Goal: Check status: Check status

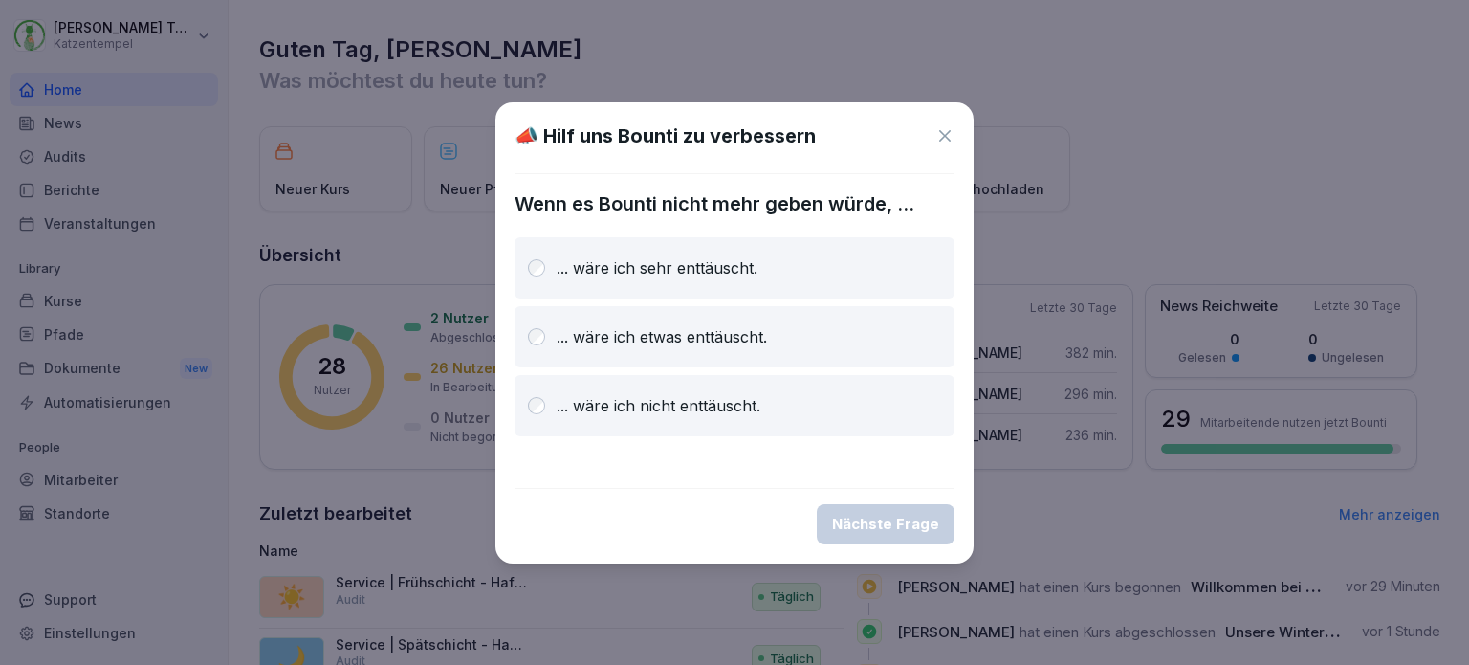
click at [946, 133] on icon at bounding box center [944, 135] width 19 height 19
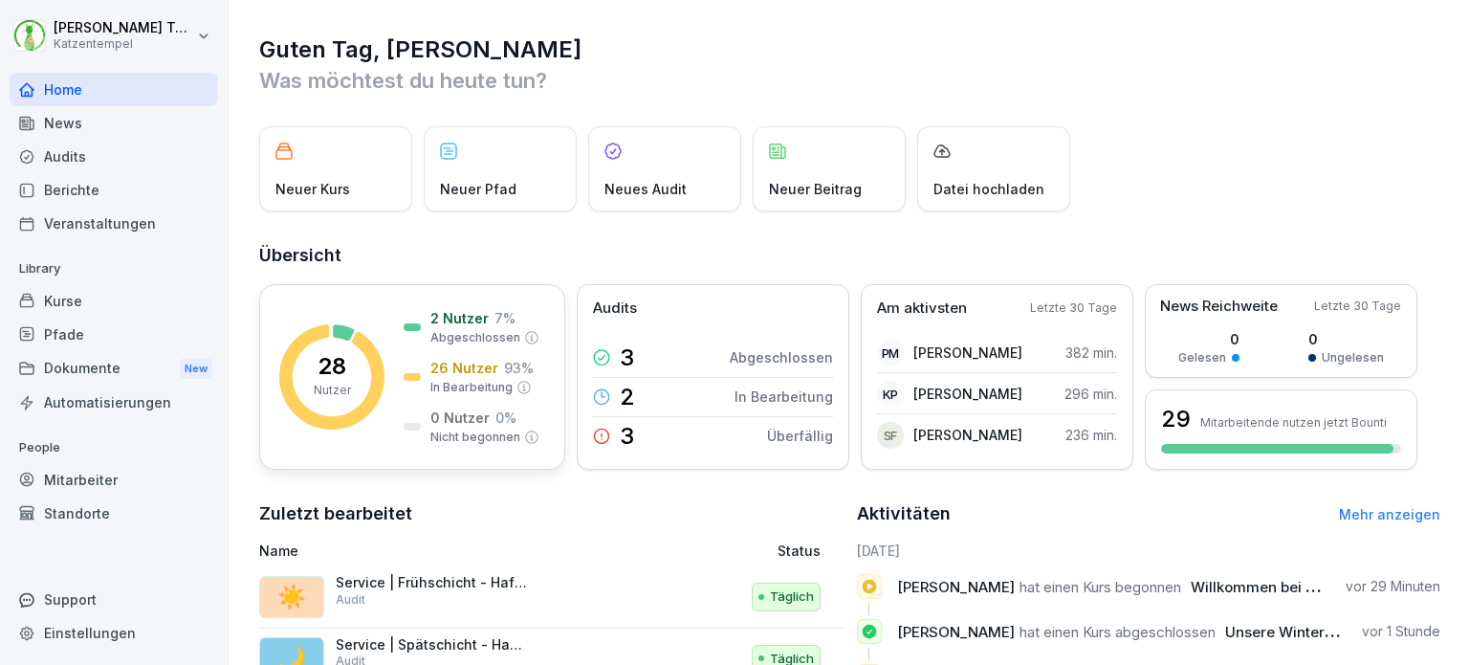
click at [474, 385] on p "In Bearbeitung" at bounding box center [471, 387] width 82 height 17
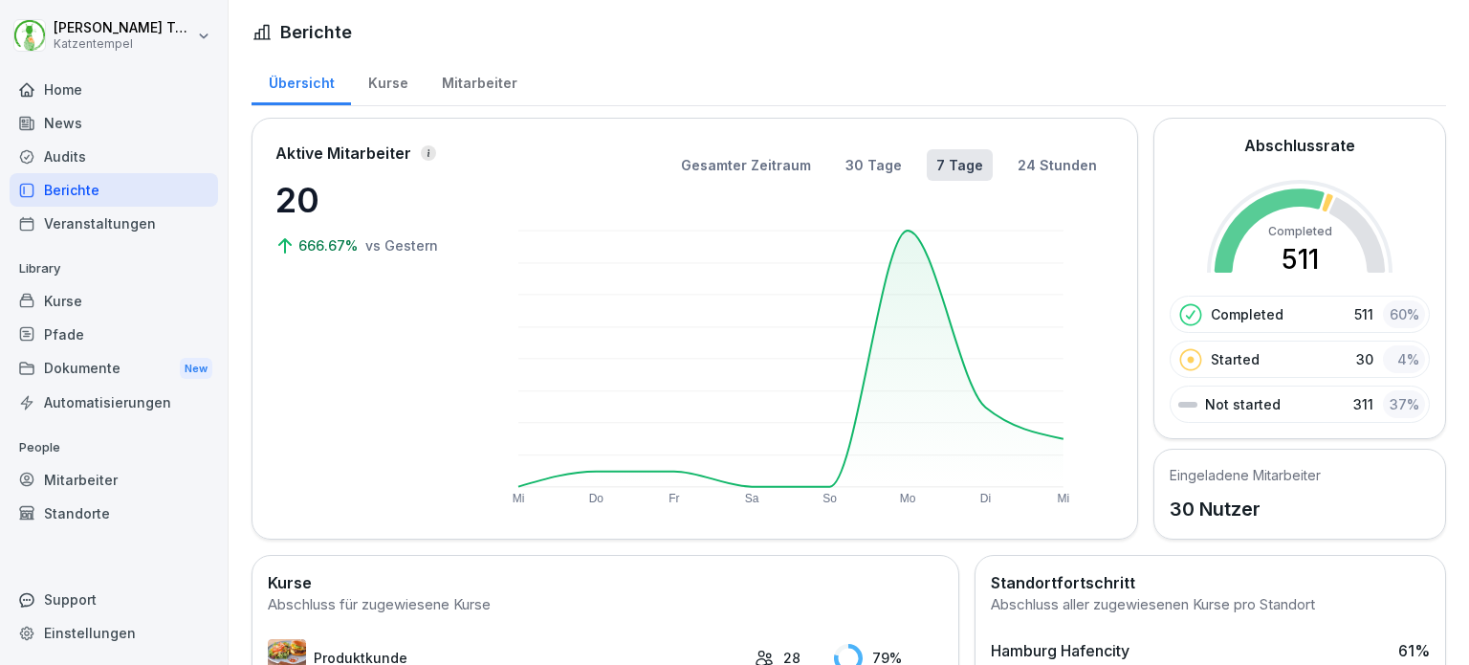
click at [471, 77] on div "Mitarbeiter" at bounding box center [479, 80] width 109 height 49
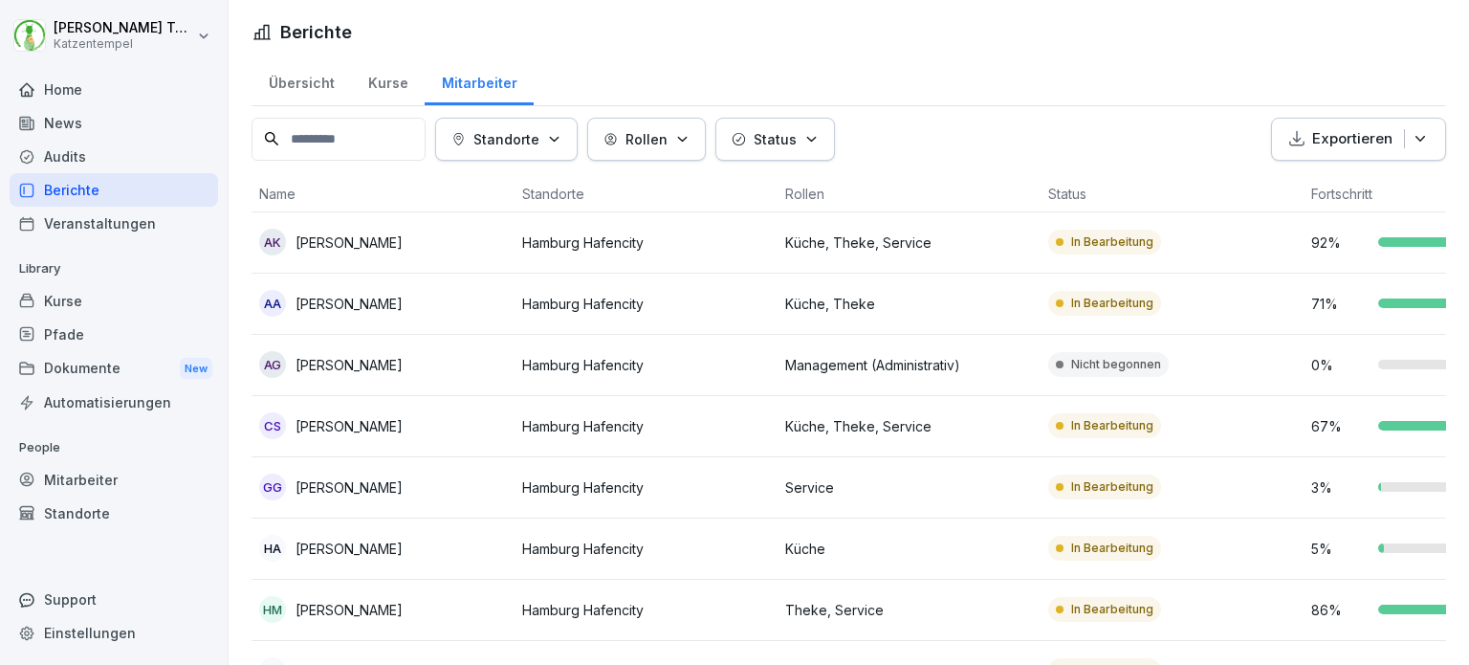
click at [103, 182] on div "Berichte" at bounding box center [114, 189] width 208 height 33
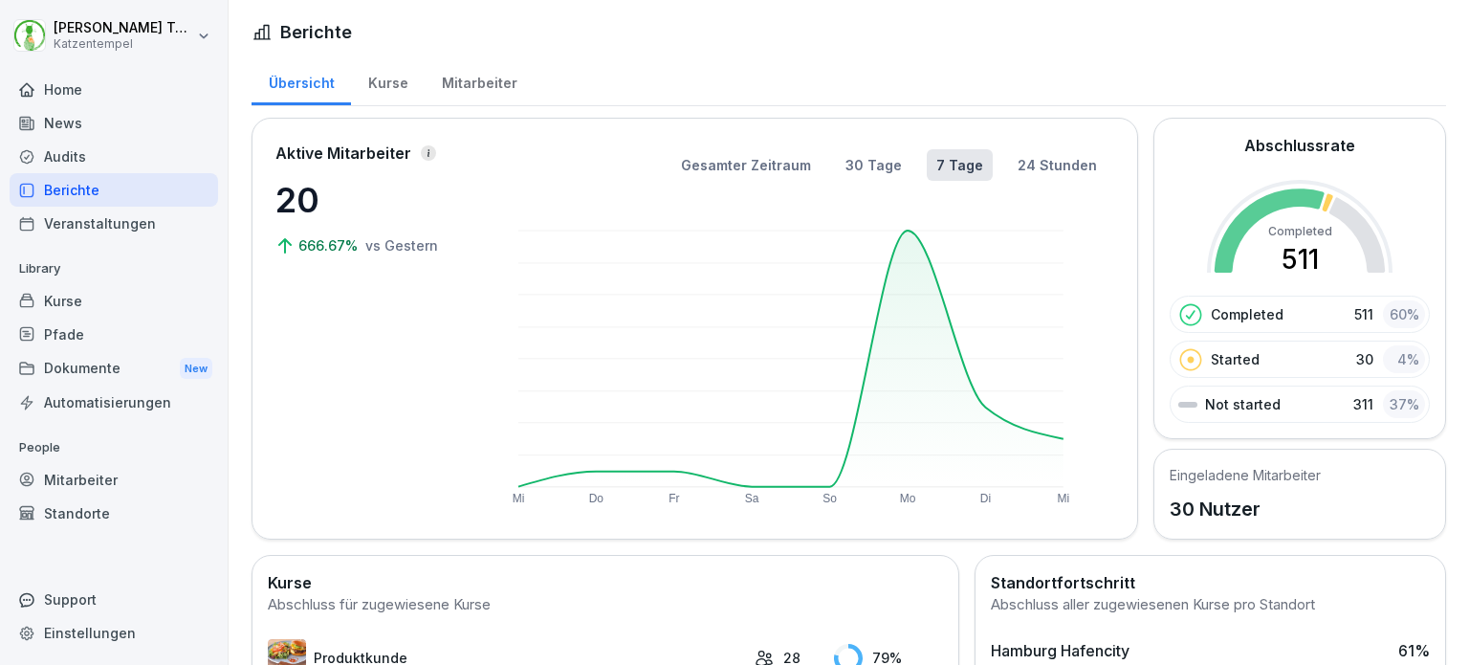
click at [448, 95] on div "Mitarbeiter" at bounding box center [479, 80] width 109 height 49
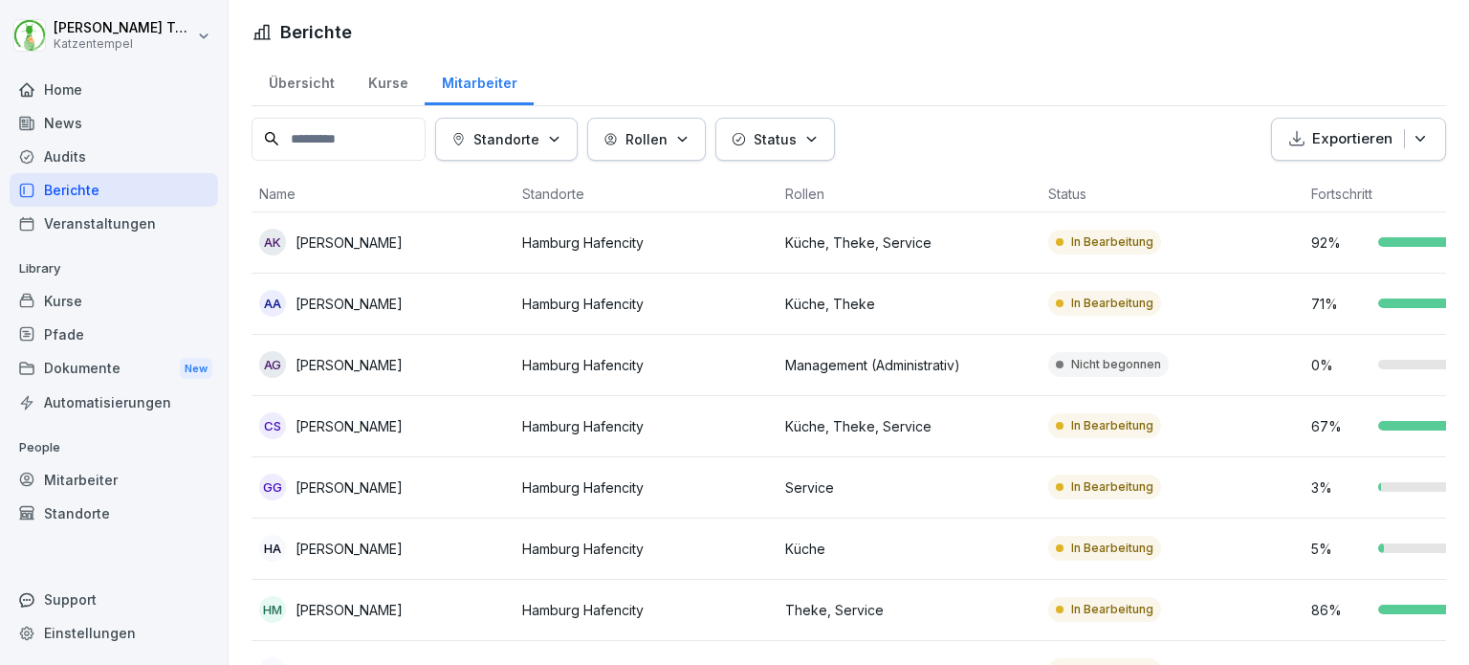
click at [132, 99] on div "Home" at bounding box center [114, 89] width 208 height 33
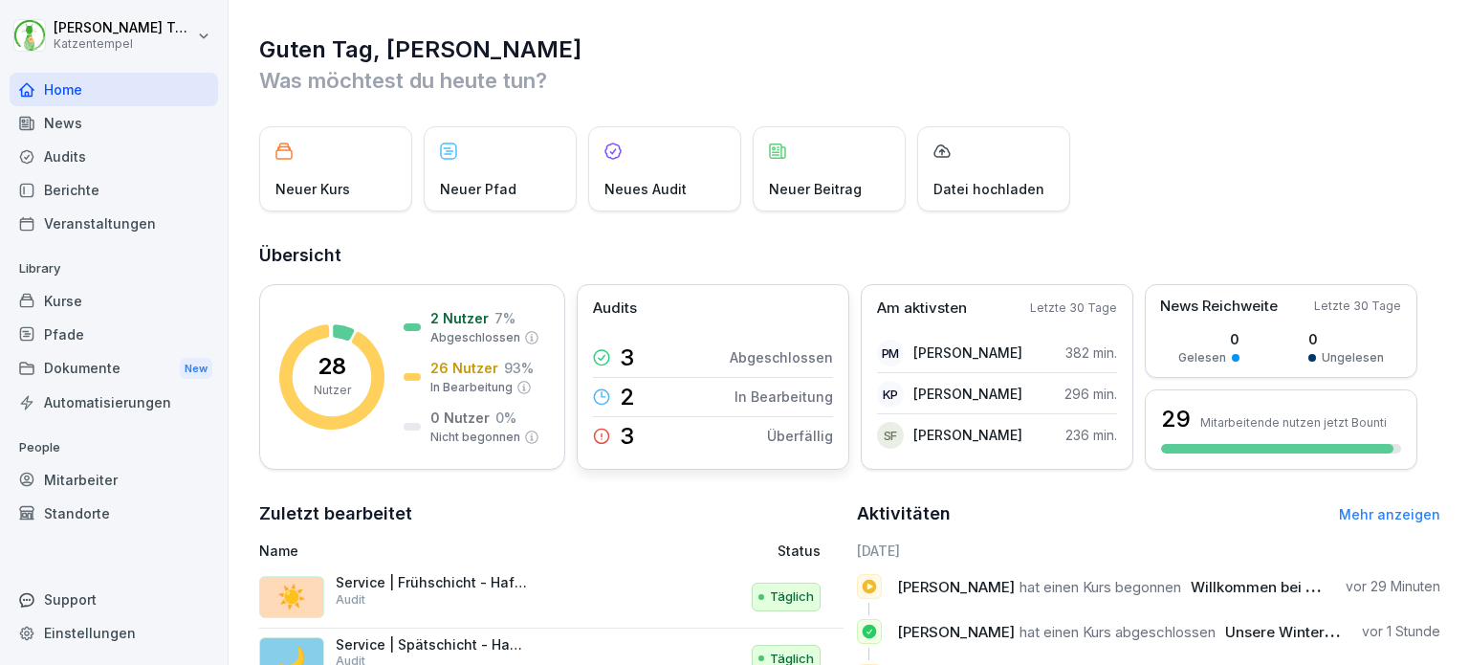
click at [757, 389] on p "In Bearbeitung" at bounding box center [783, 396] width 99 height 20
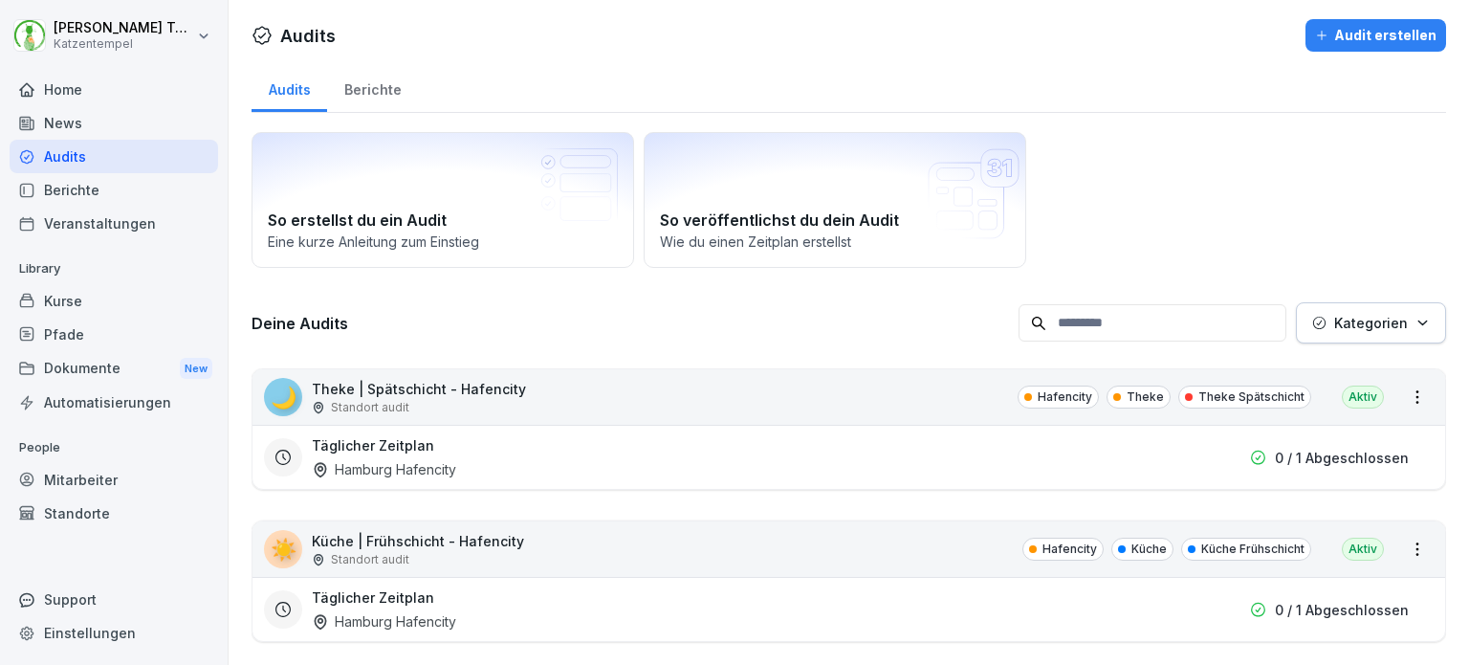
click at [80, 96] on div "Home" at bounding box center [114, 89] width 208 height 33
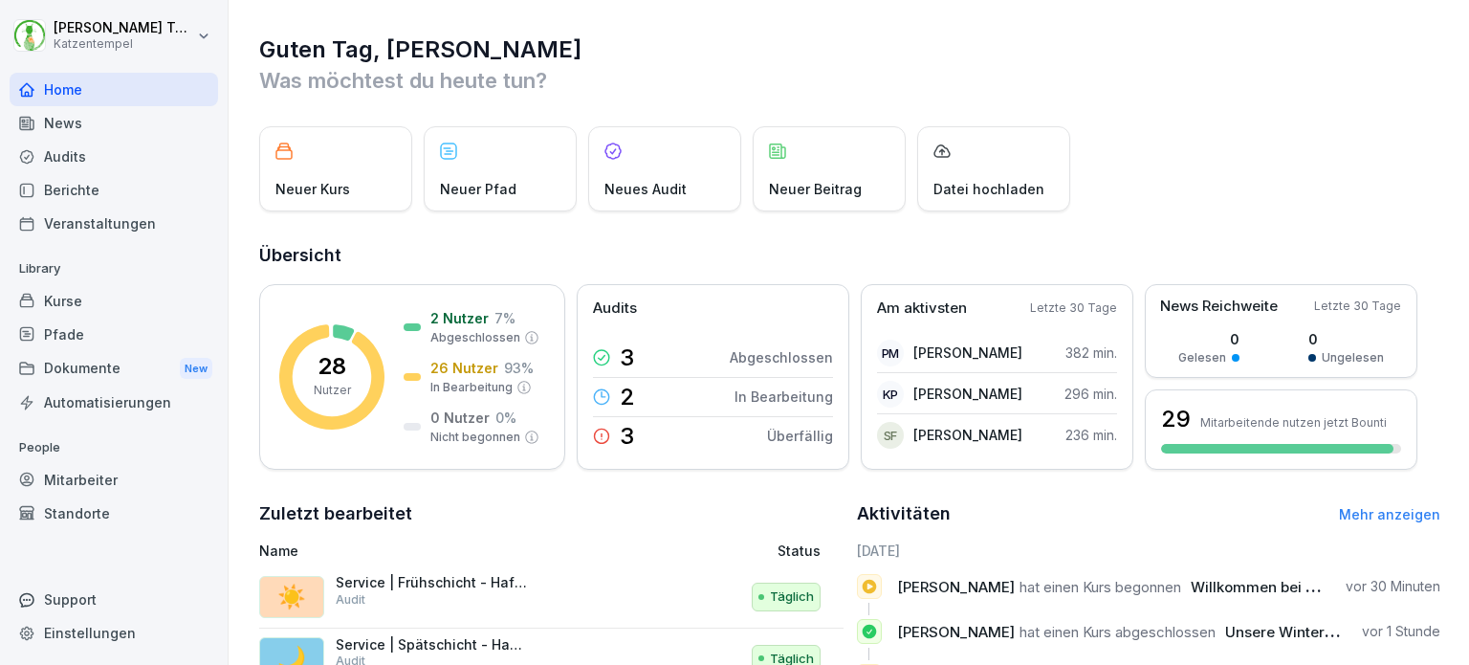
click at [69, 217] on div "Veranstaltungen" at bounding box center [114, 223] width 208 height 33
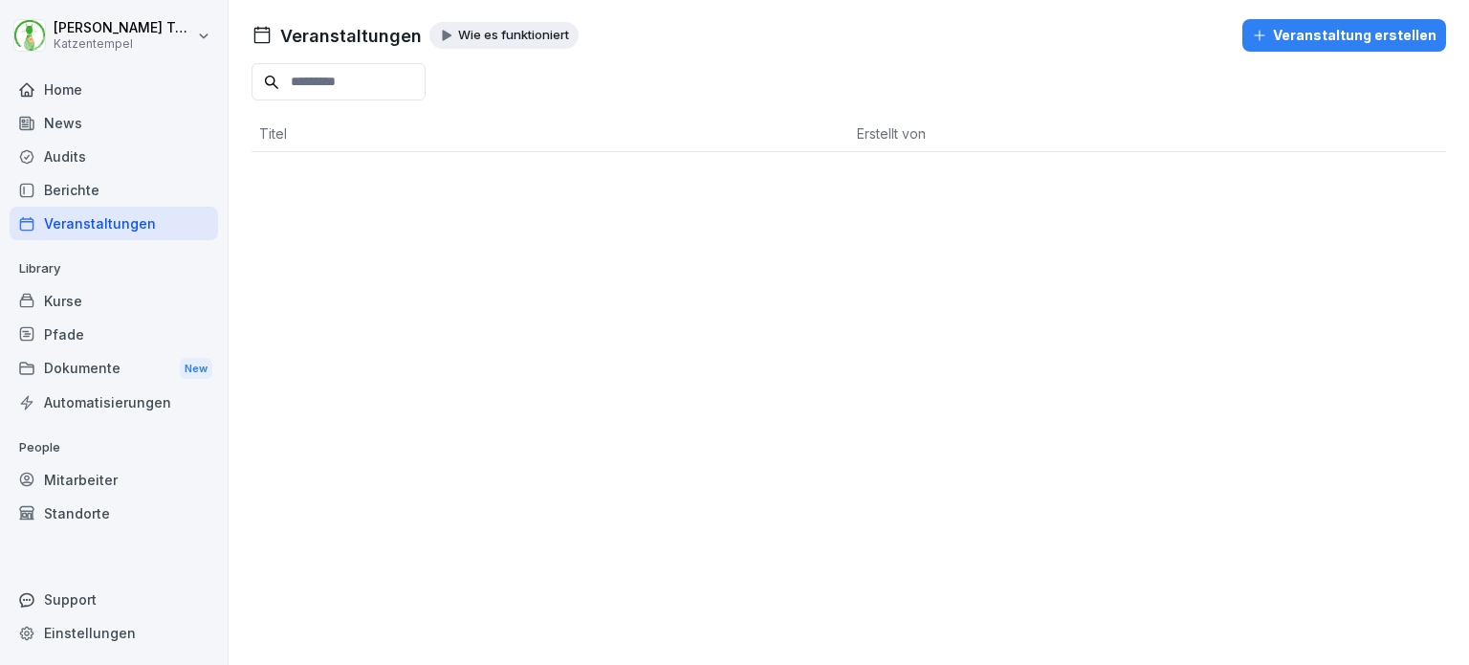
click at [79, 515] on div "Standorte" at bounding box center [114, 512] width 208 height 33
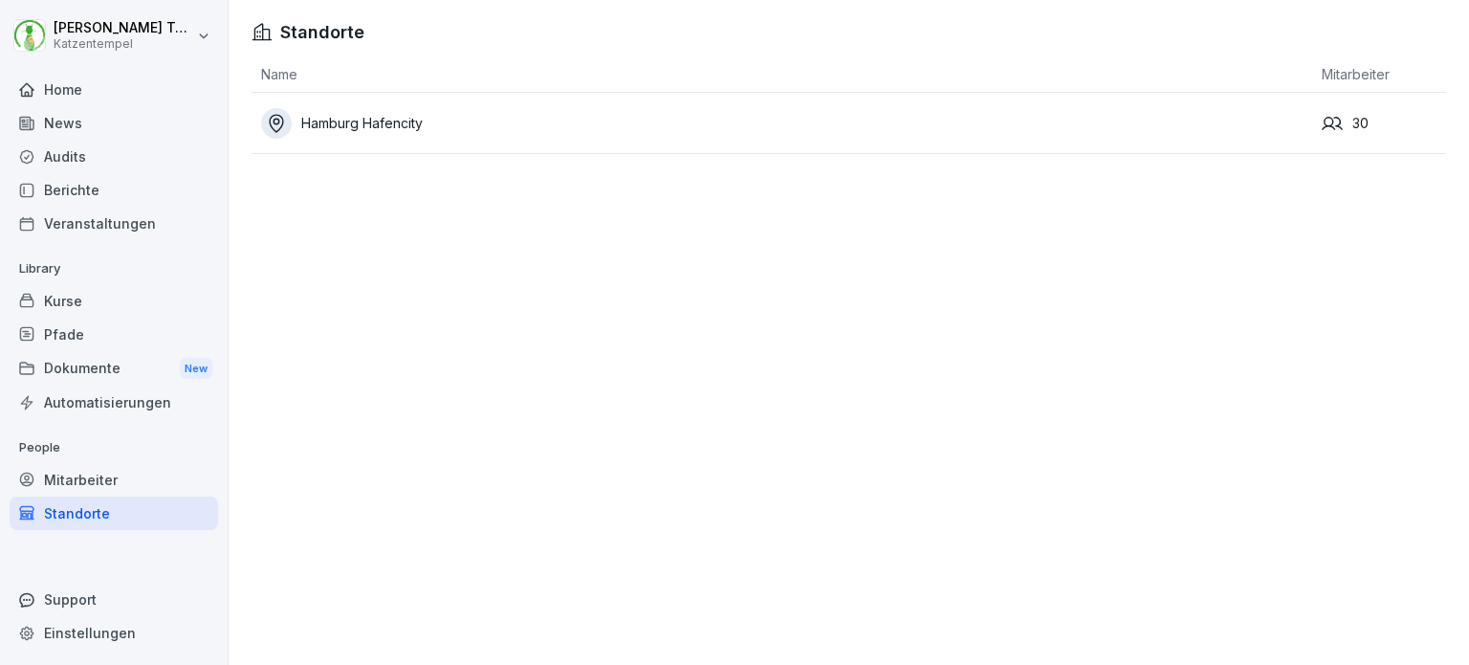
click at [77, 482] on div "Mitarbeiter" at bounding box center [114, 479] width 208 height 33
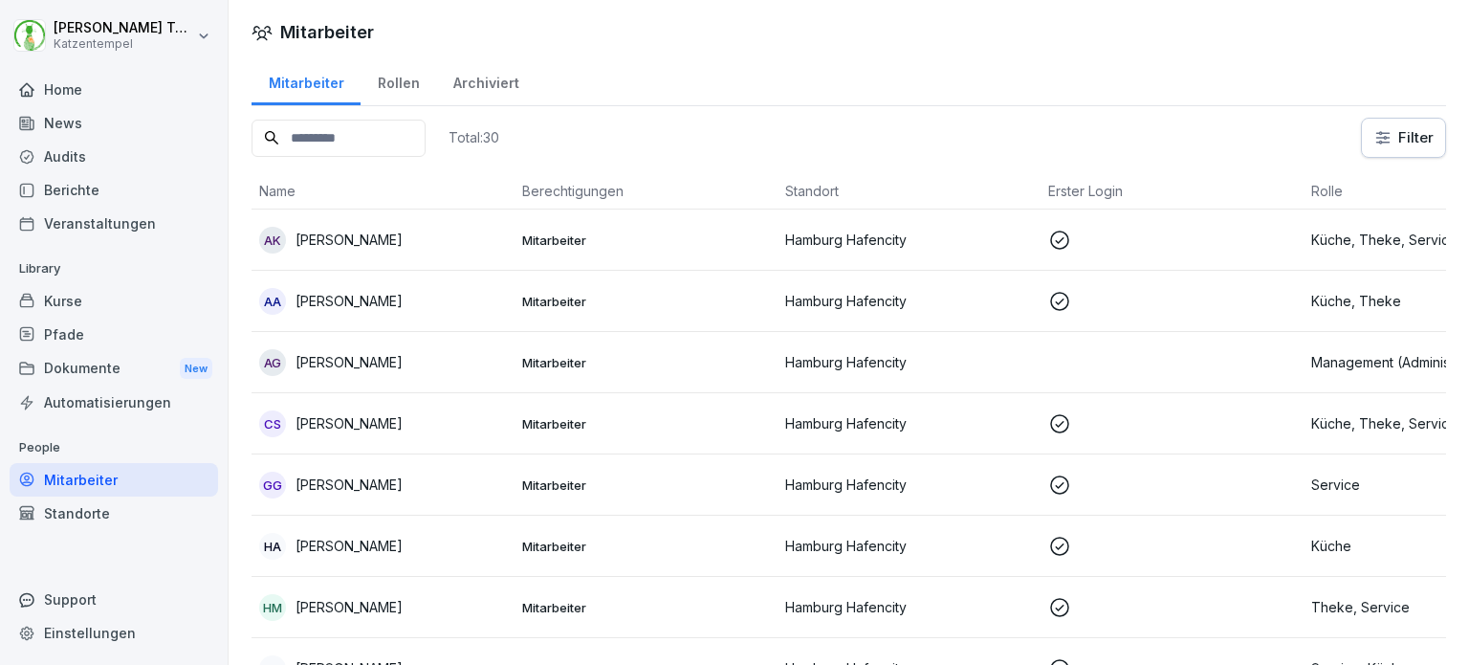
click at [163, 83] on div "Home" at bounding box center [114, 89] width 208 height 33
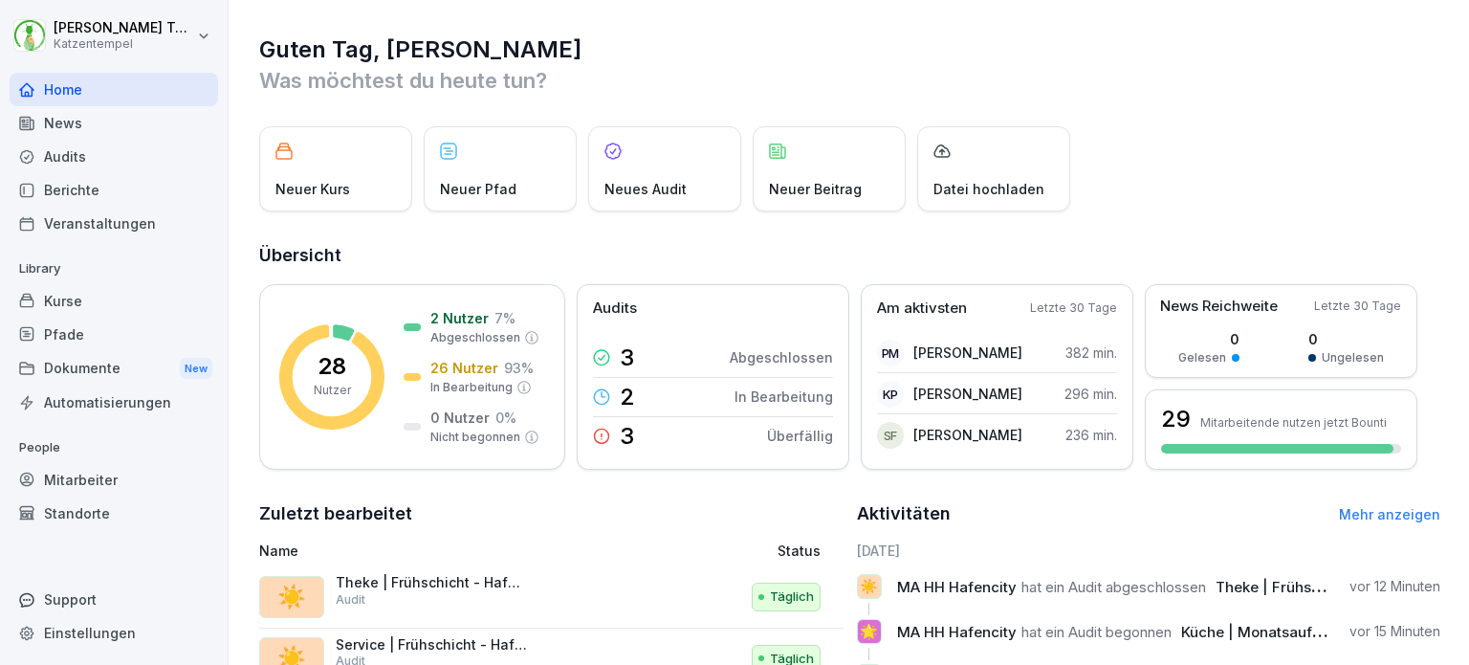
click at [75, 161] on div "Audits" at bounding box center [114, 156] width 208 height 33
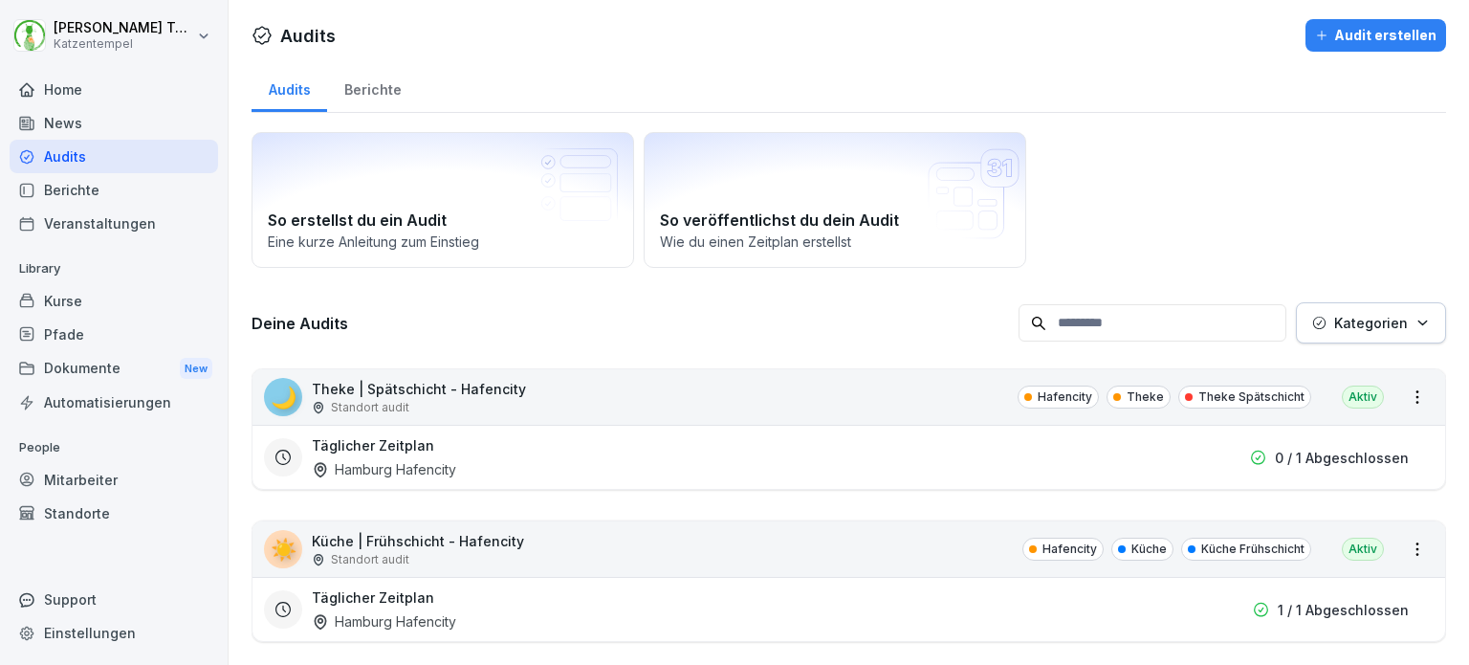
click at [365, 82] on div "Berichte" at bounding box center [372, 87] width 91 height 49
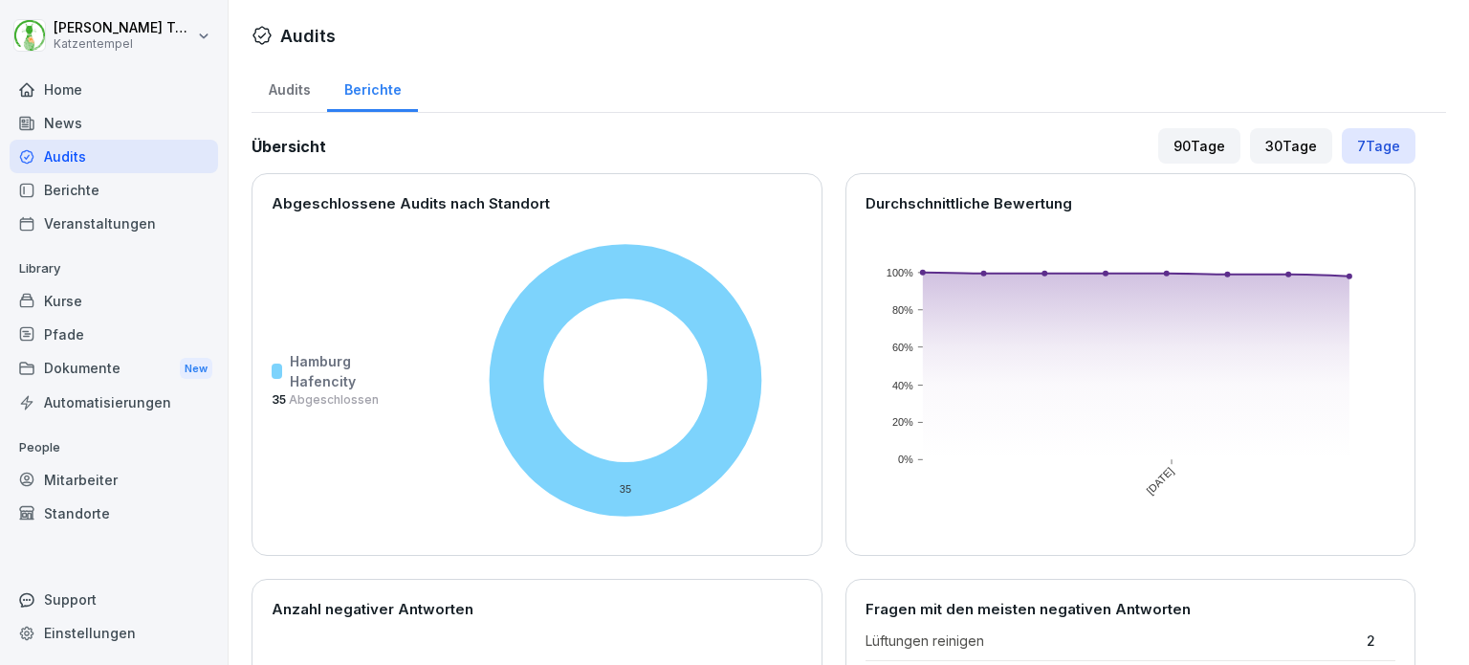
click at [310, 93] on div "Audits" at bounding box center [290, 87] width 76 height 49
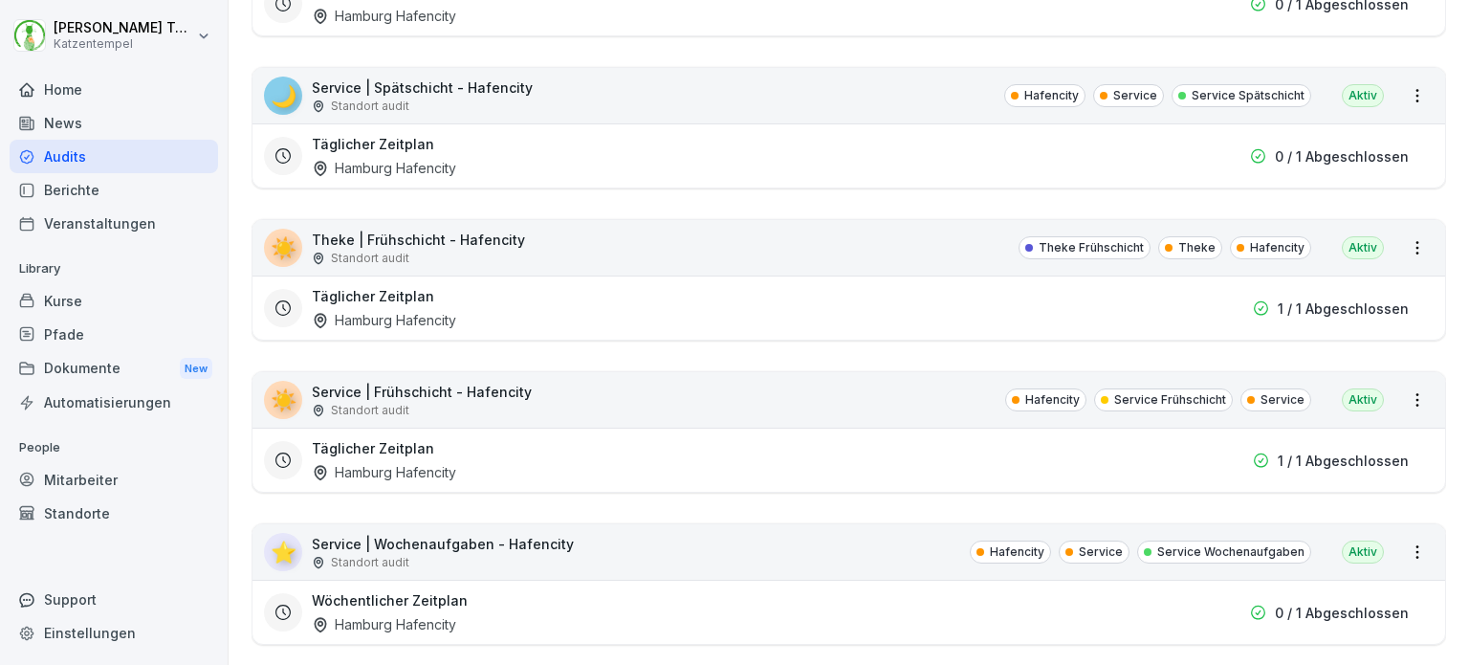
scroll to position [761, 0]
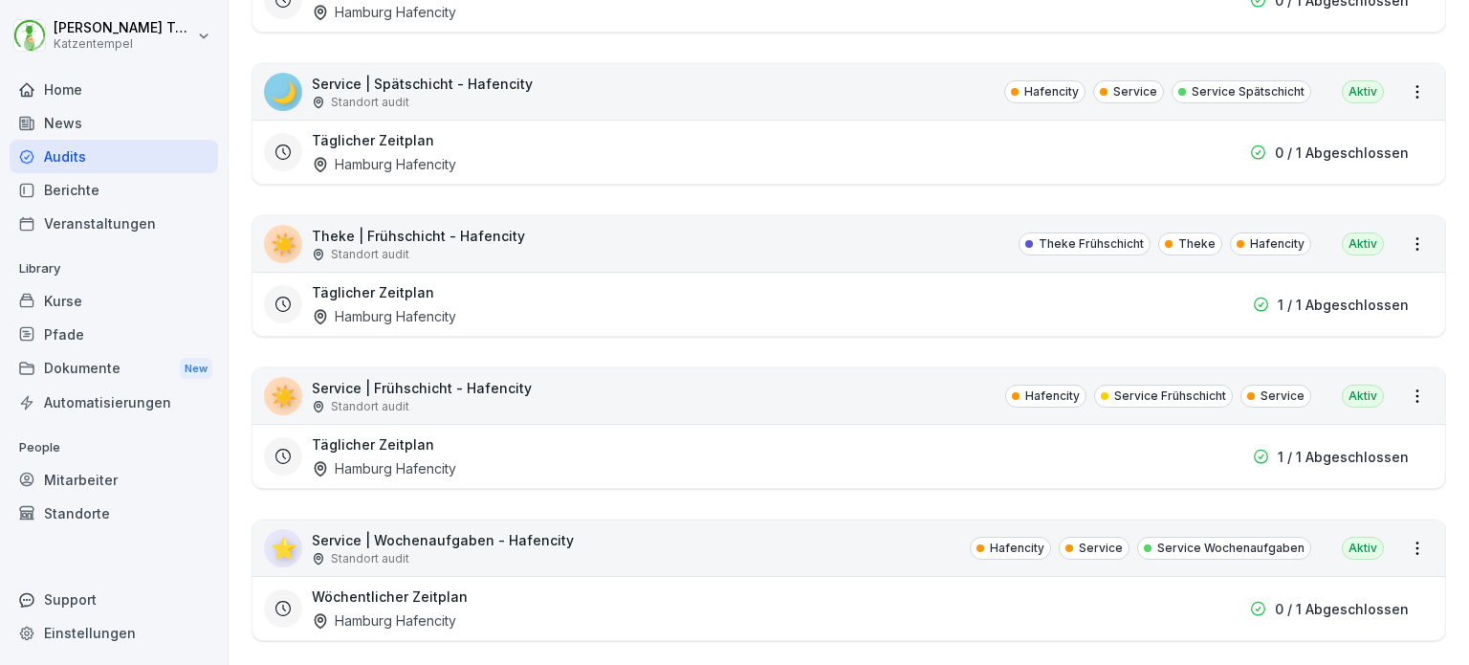
click at [822, 266] on div "☀️ Theke | Frühschicht - Hafencity Standort audit Theke Frühschicht Theke Hafen…" at bounding box center [848, 243] width 1193 height 55
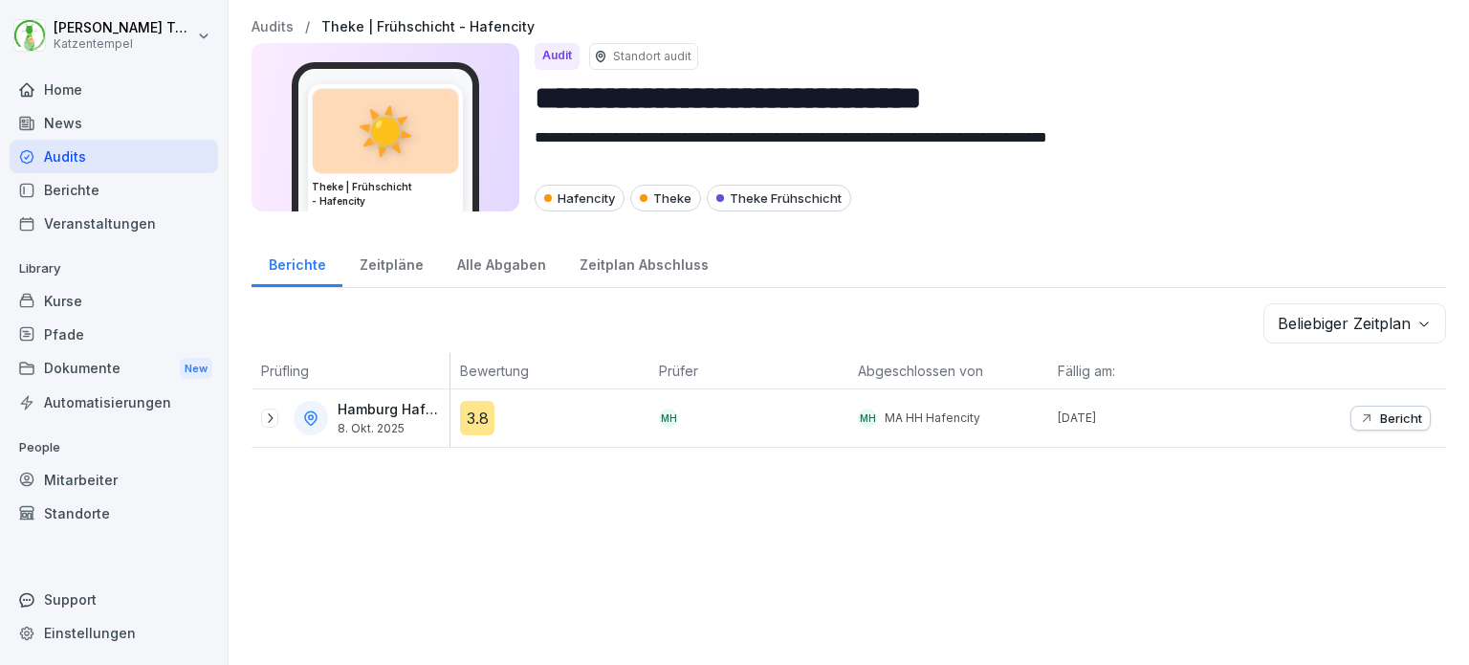
click at [612, 268] on div "Zeitplan Abschluss" at bounding box center [643, 262] width 163 height 49
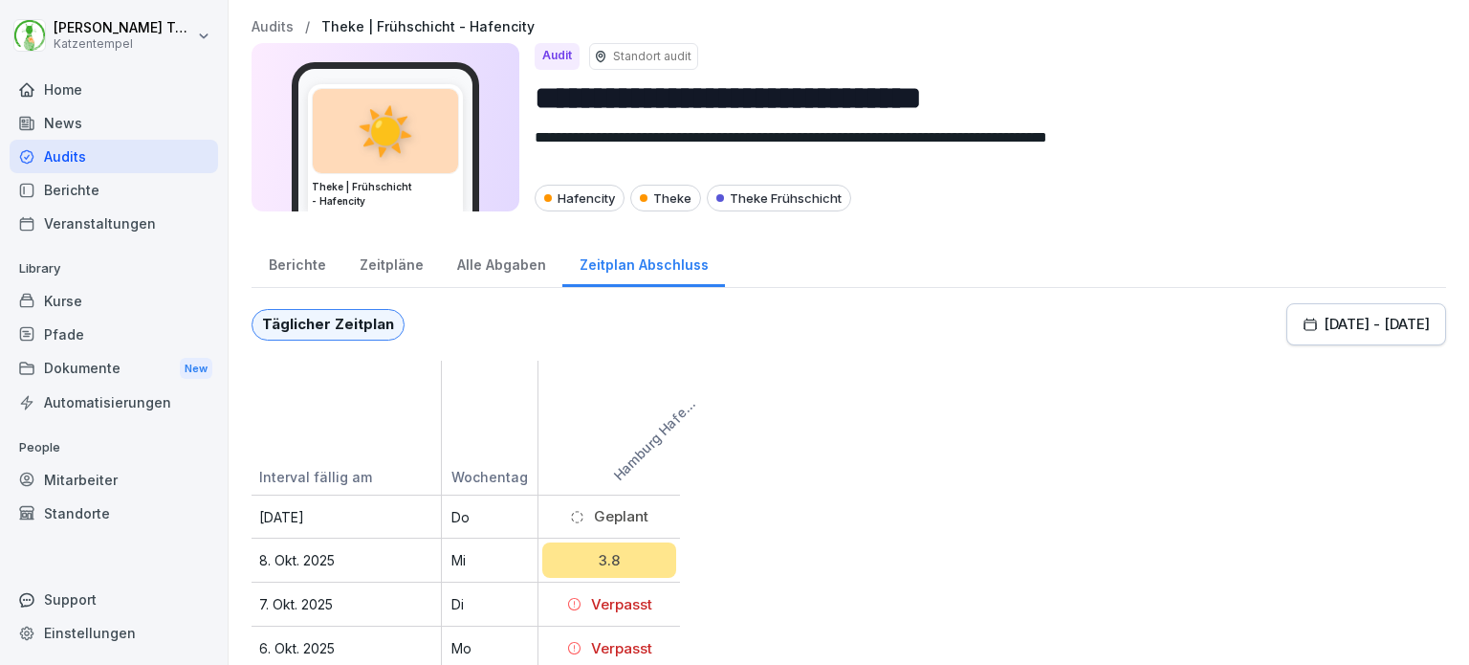
click at [479, 259] on div "Alle Abgaben" at bounding box center [501, 262] width 122 height 49
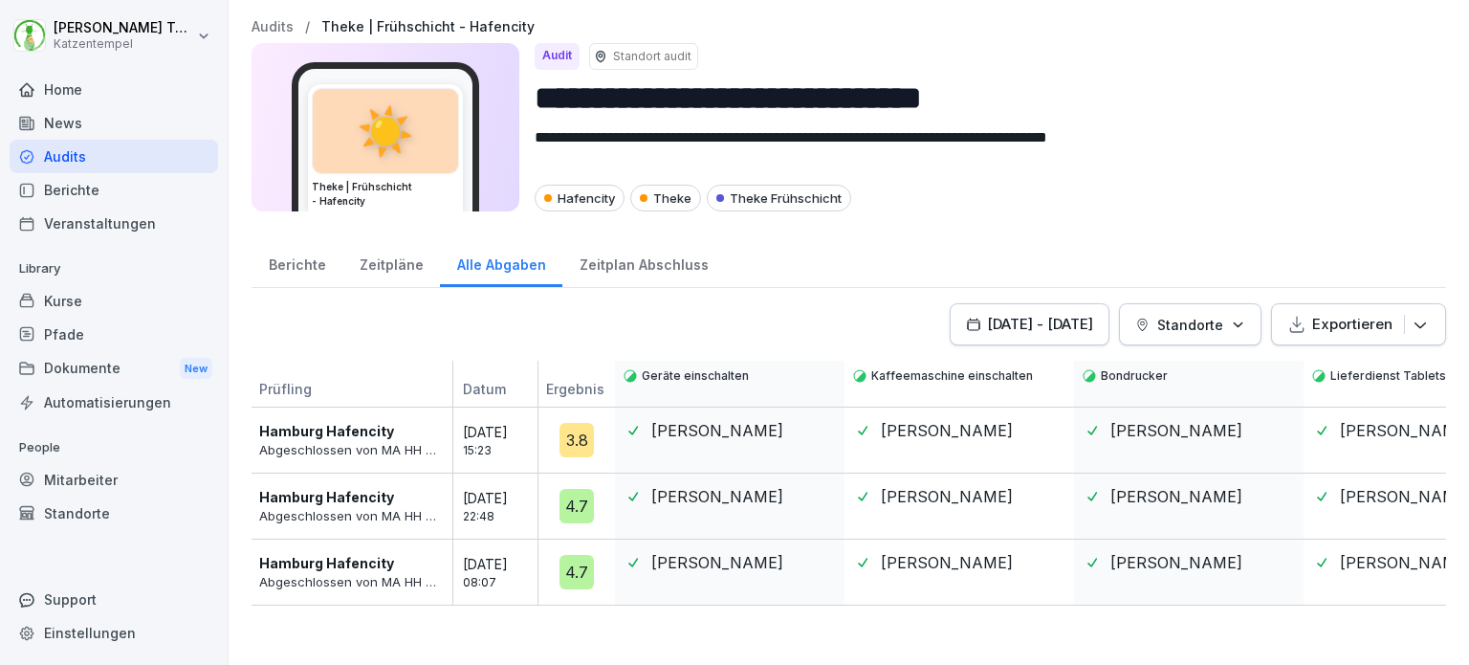
click at [390, 263] on div "Zeitpläne" at bounding box center [391, 262] width 98 height 49
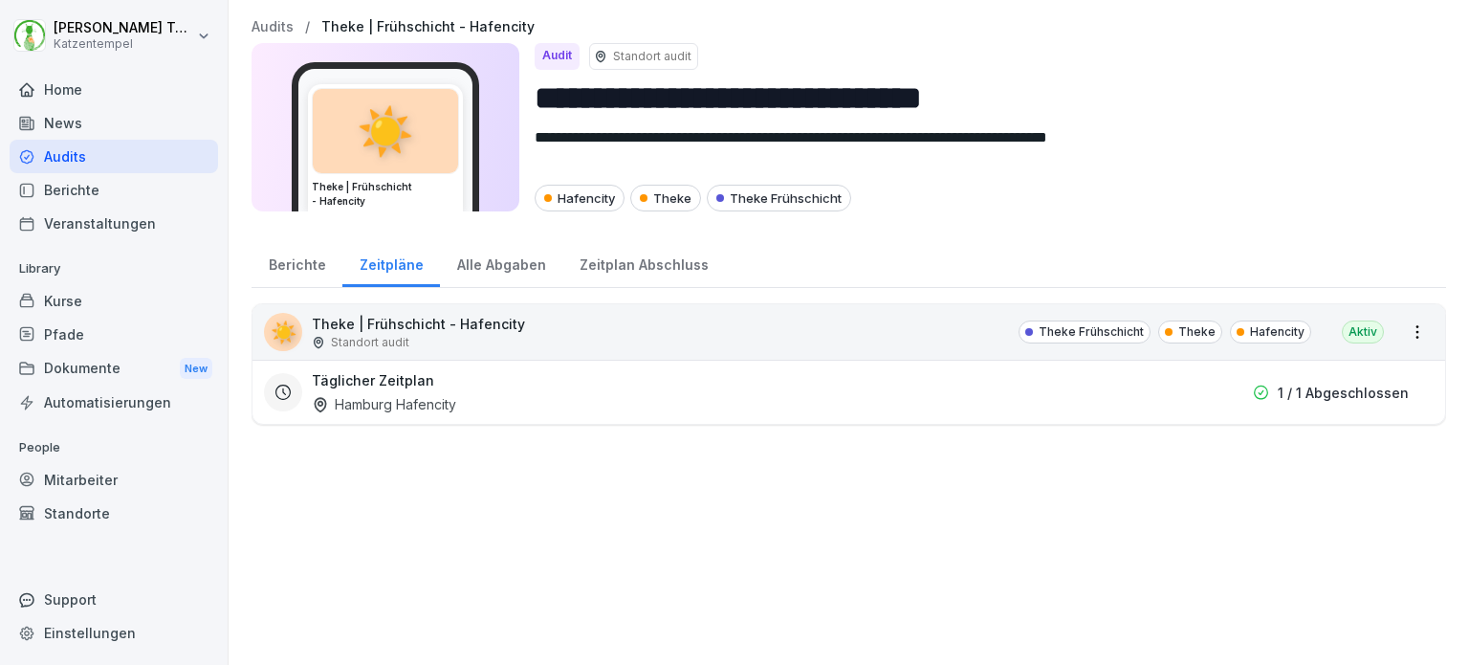
click at [283, 253] on div "Berichte" at bounding box center [297, 262] width 91 height 49
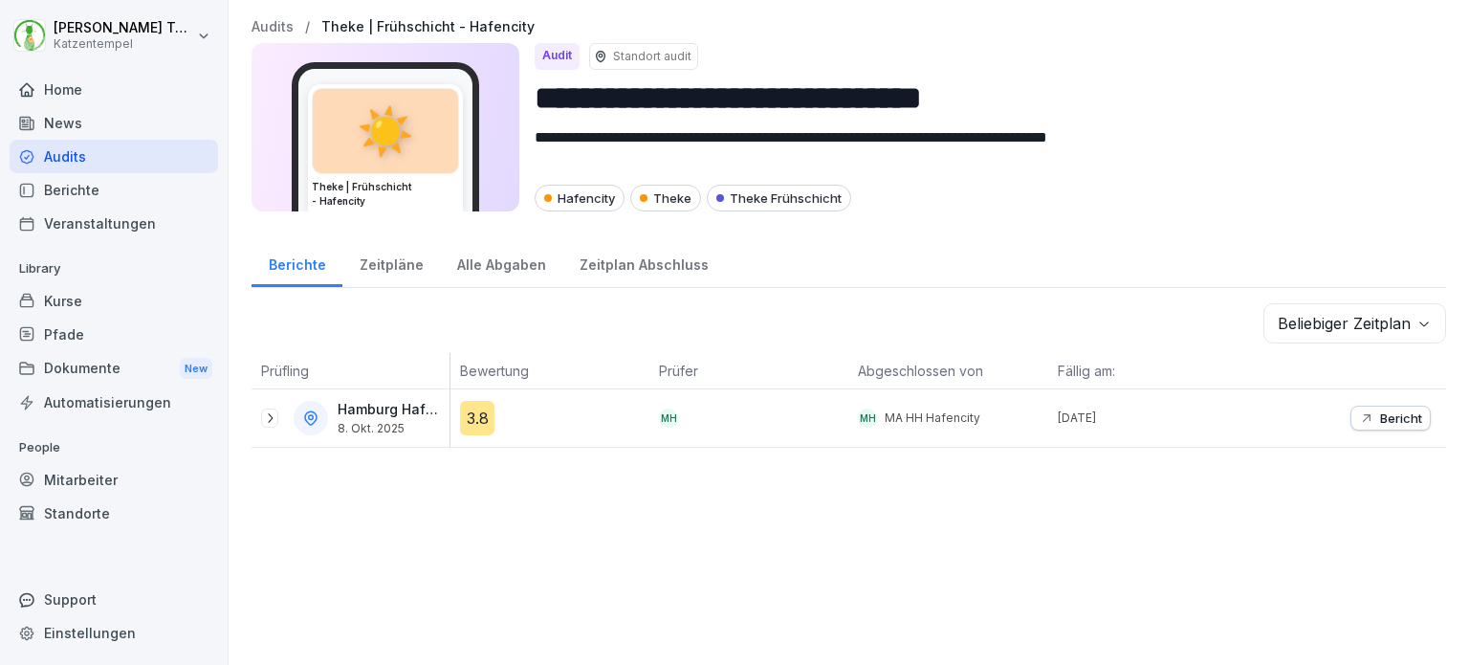
click at [283, 259] on div "Berichte" at bounding box center [297, 262] width 91 height 49
click at [99, 150] on div "Audits" at bounding box center [114, 156] width 208 height 33
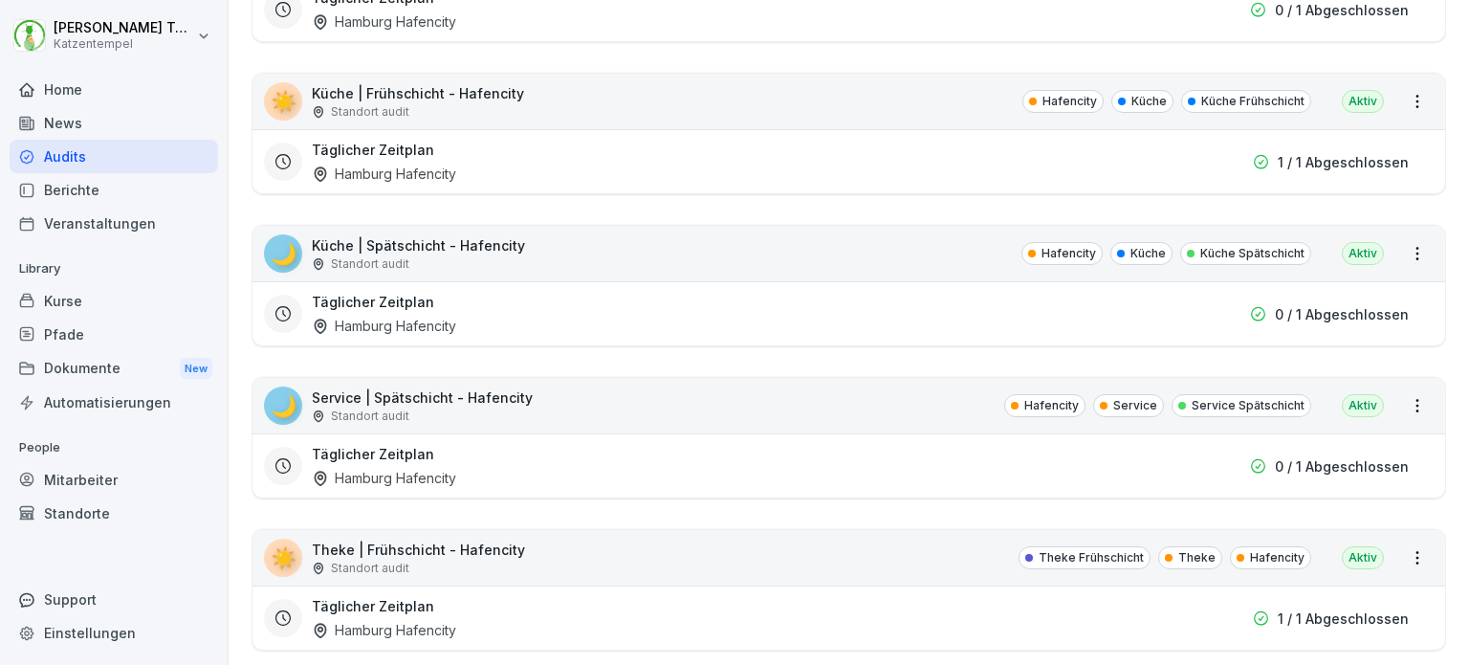
scroll to position [552, 0]
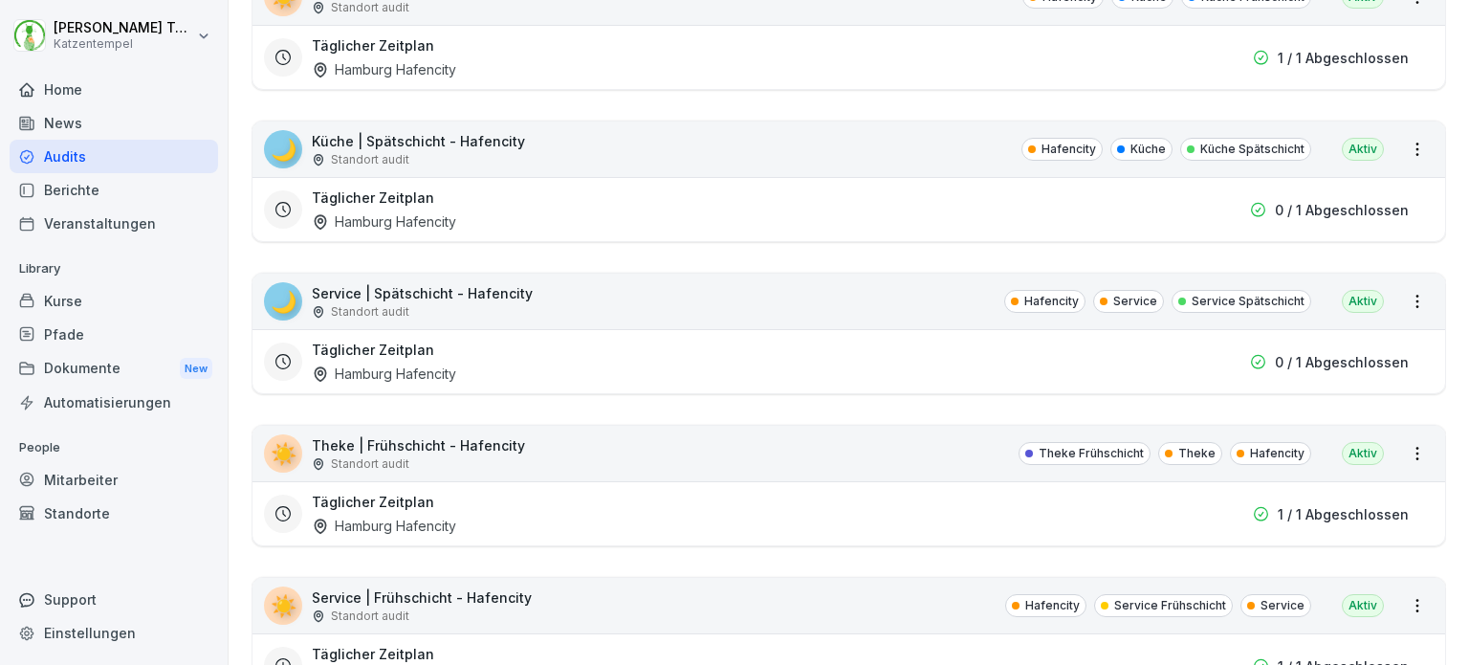
click at [872, 193] on div "Täglicher Zeitplan [GEOGRAPHIC_DATA]" at bounding box center [741, 209] width 858 height 44
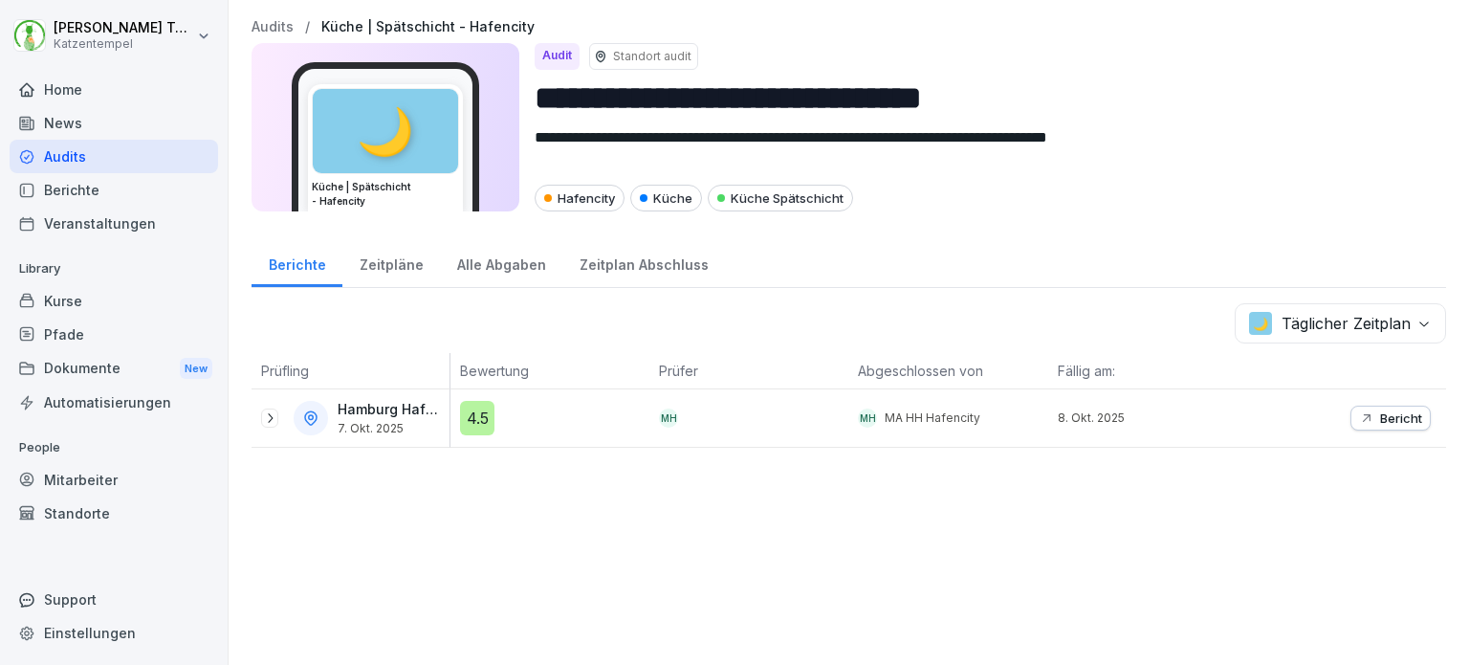
click at [635, 248] on div "Zeitplan Abschluss" at bounding box center [643, 262] width 163 height 49
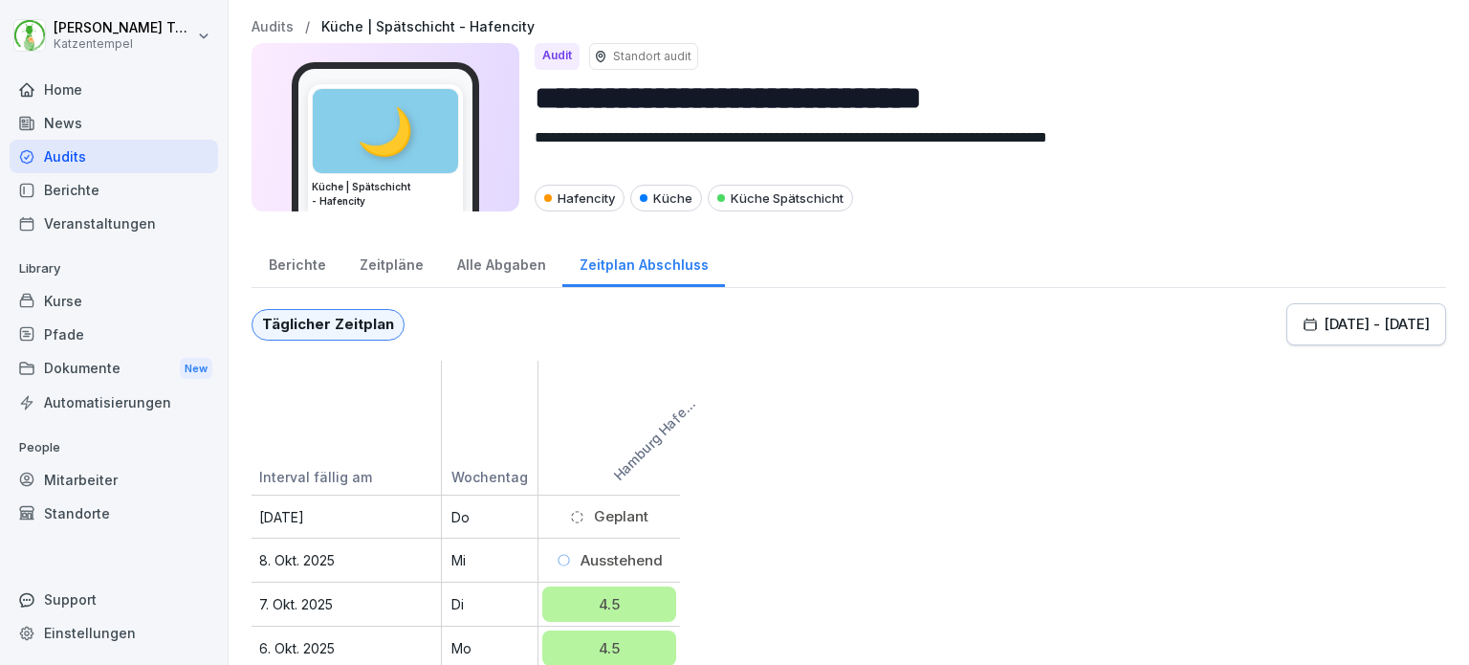
click at [306, 265] on div "Berichte" at bounding box center [297, 262] width 91 height 49
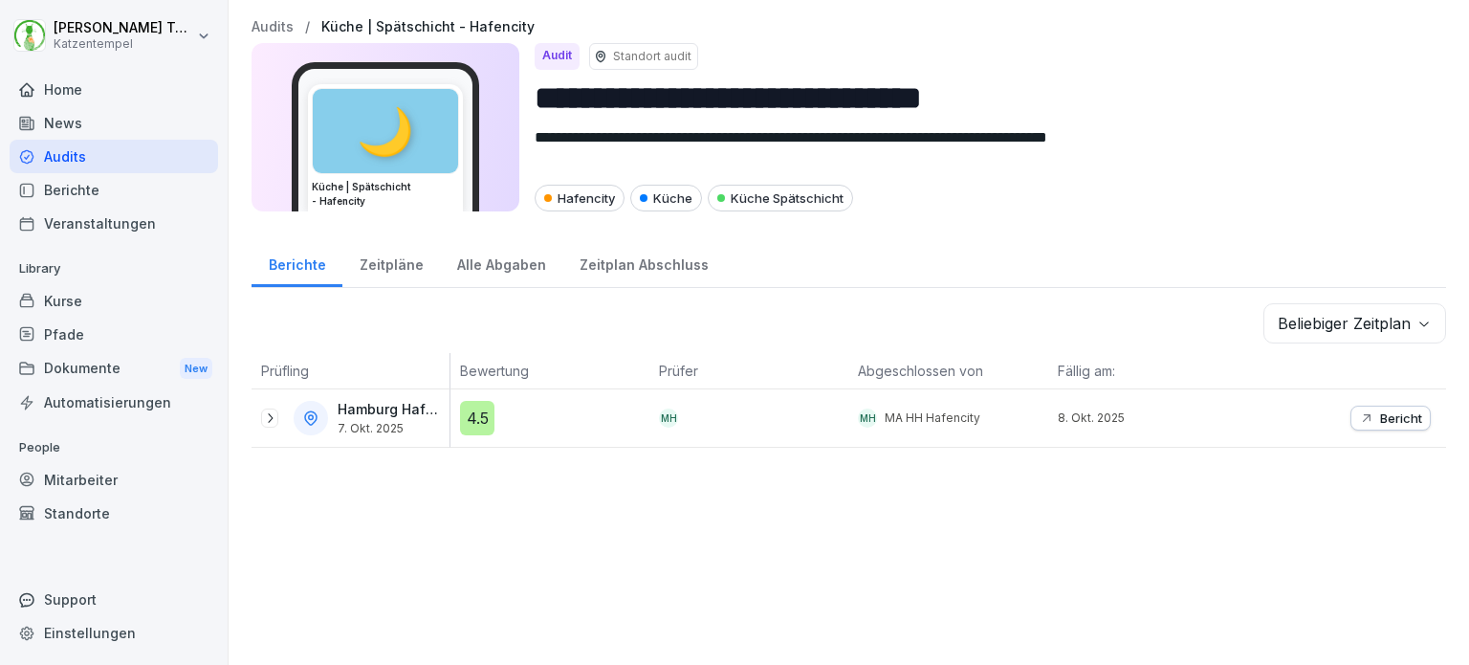
click at [614, 276] on div "Zeitplan Abschluss" at bounding box center [643, 262] width 163 height 49
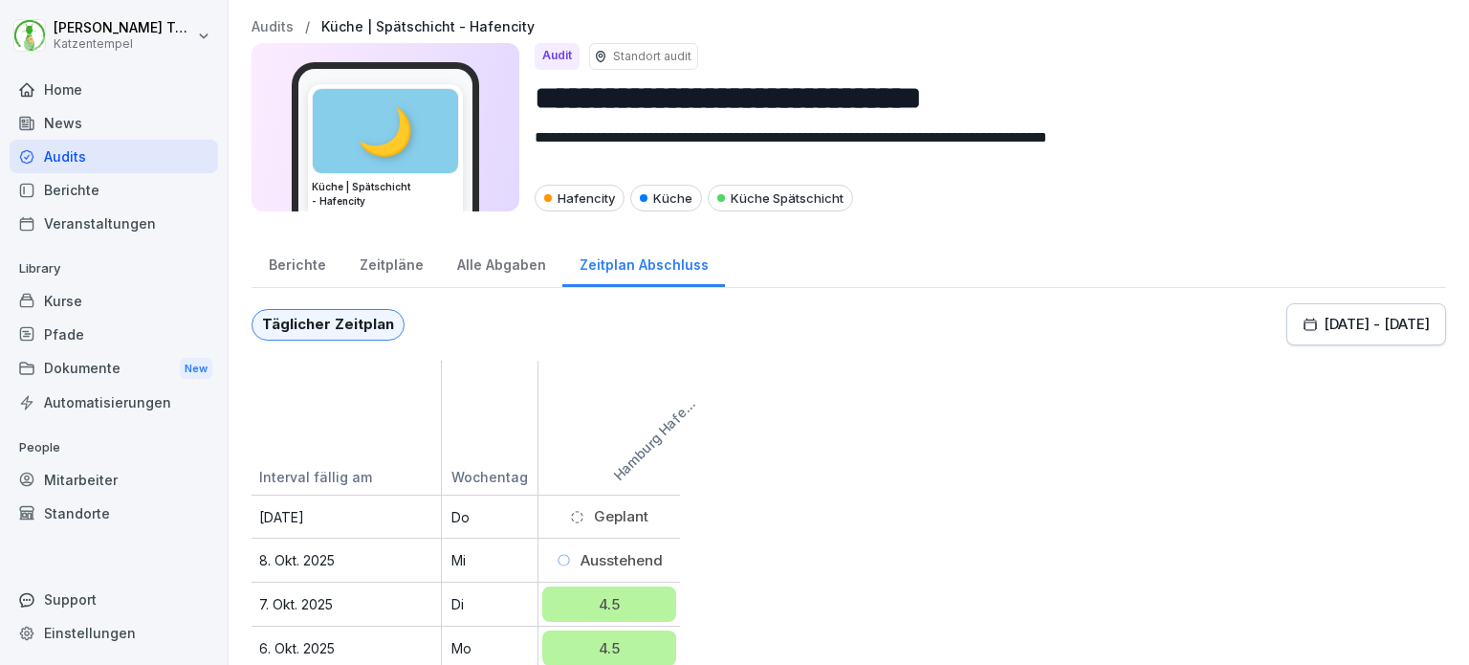
click at [593, 601] on div "4.5" at bounding box center [609, 603] width 134 height 35
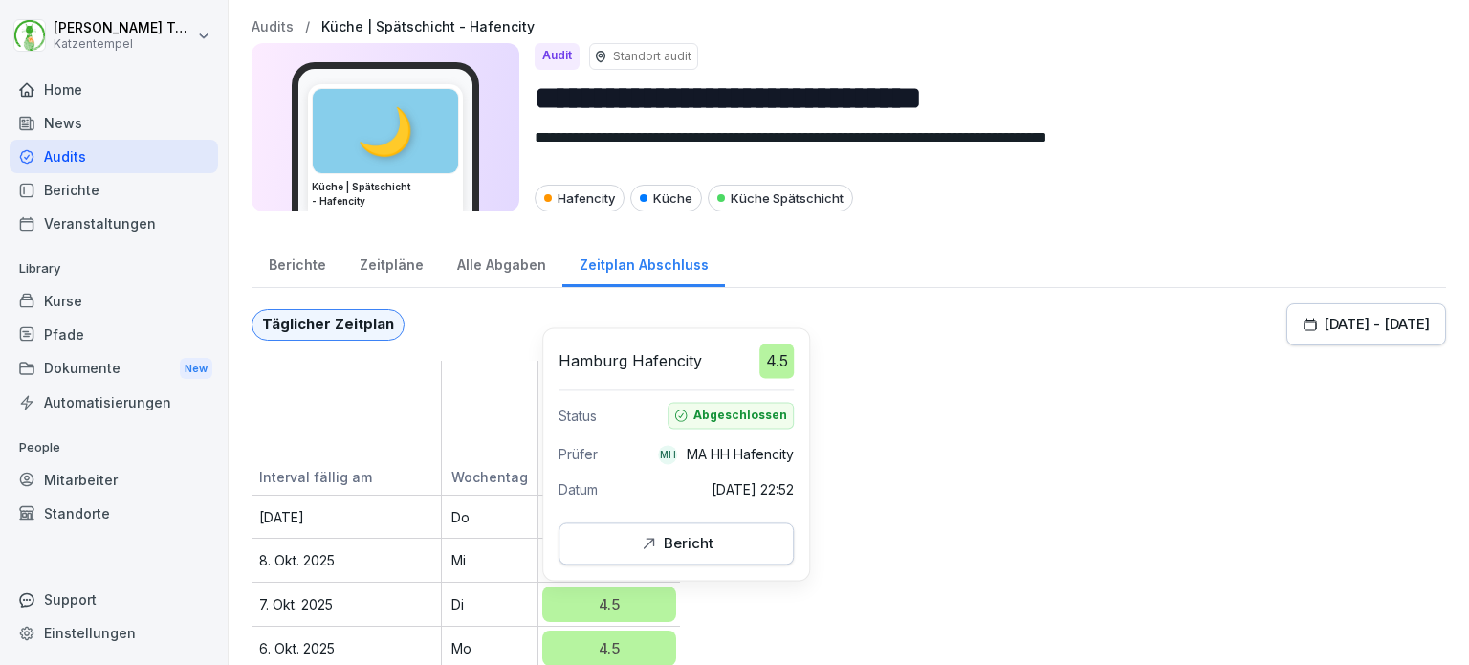
click at [658, 557] on button "Bericht" at bounding box center [675, 543] width 235 height 42
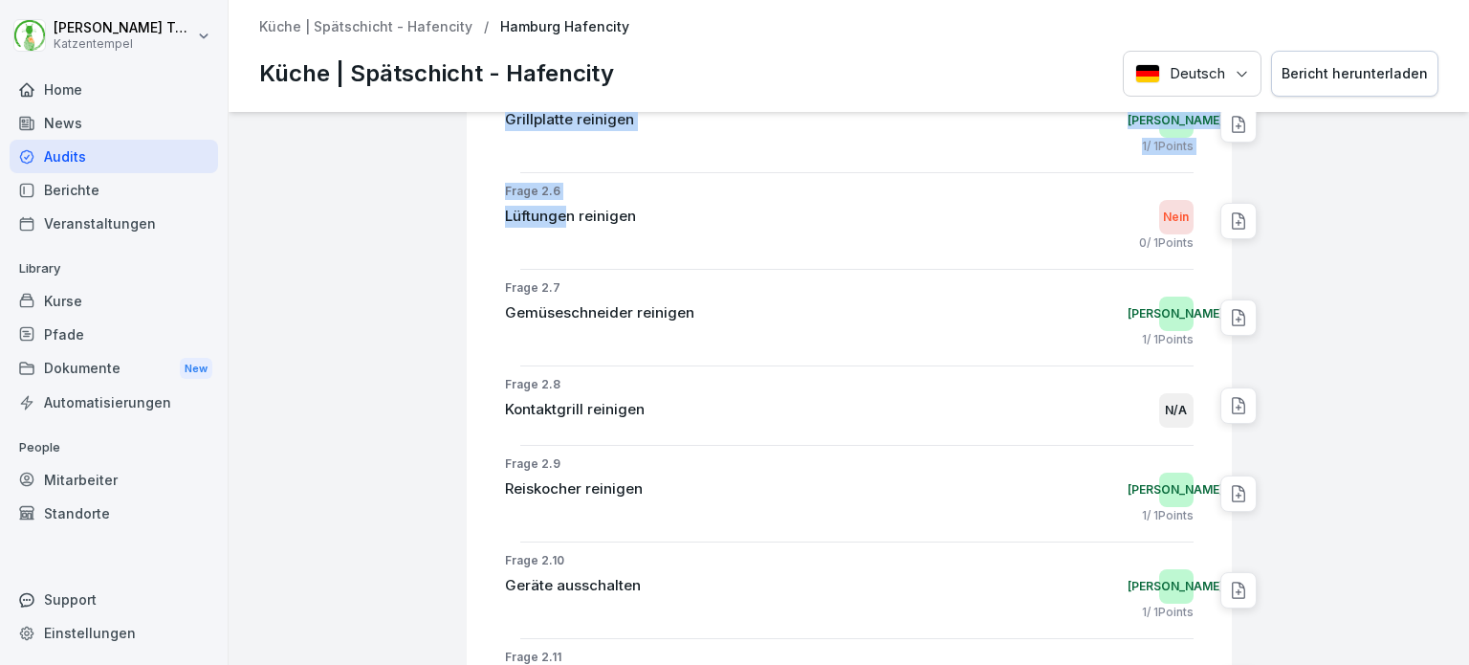
scroll to position [1318, 0]
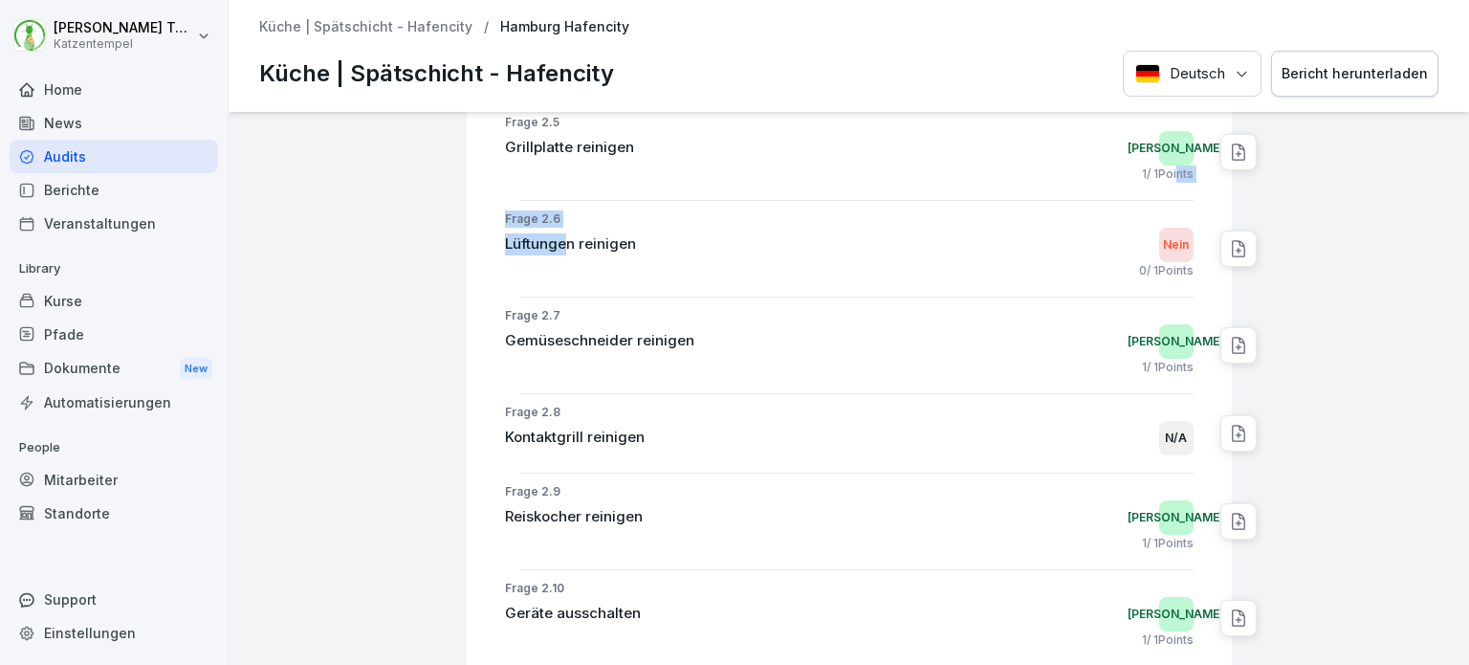
drag, startPoint x: 549, startPoint y: 210, endPoint x: 1157, endPoint y: 164, distance: 610.0
click at [1157, 164] on div "Frage 2.1 Konvektomat reinigen (im Laufe des Tages, wenn letztes Brot aufgeback…" at bounding box center [849, 239] width 689 height 1025
click at [1174, 240] on div "Nein" at bounding box center [1176, 245] width 34 height 34
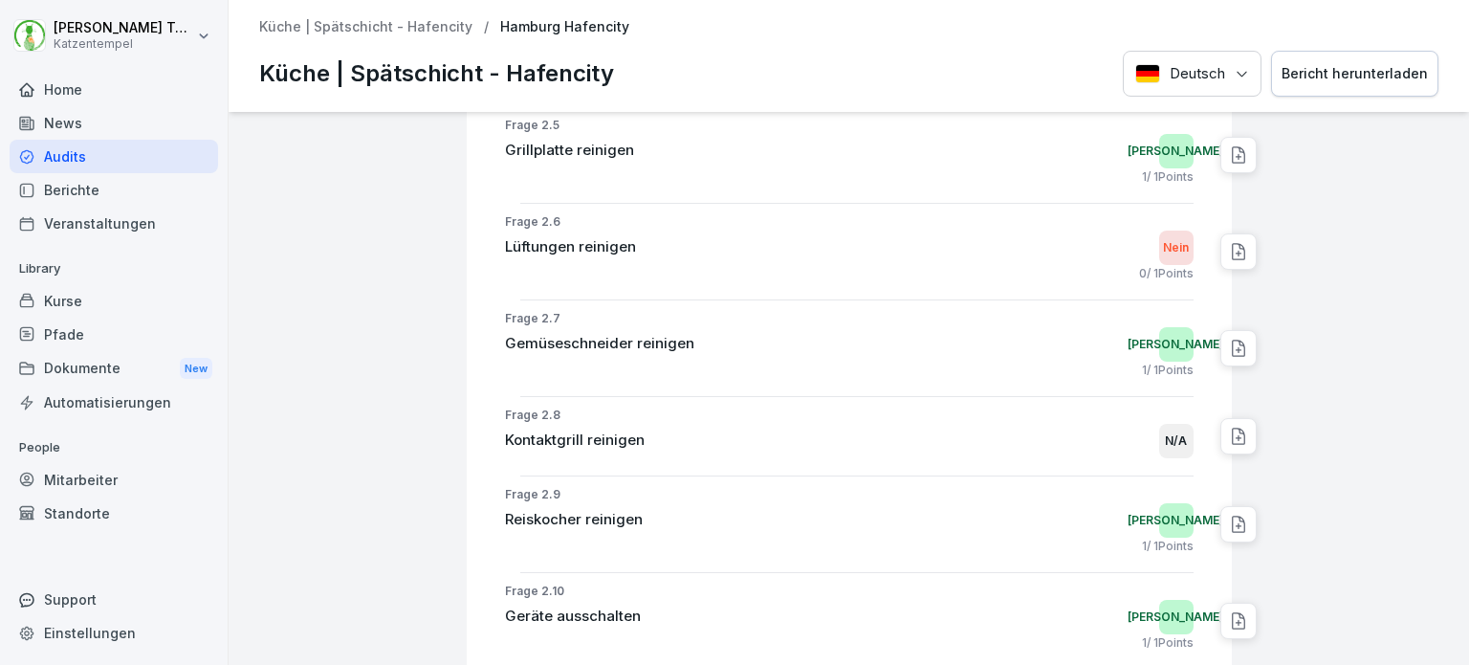
scroll to position [0, 0]
